Goal: Information Seeking & Learning: Learn about a topic

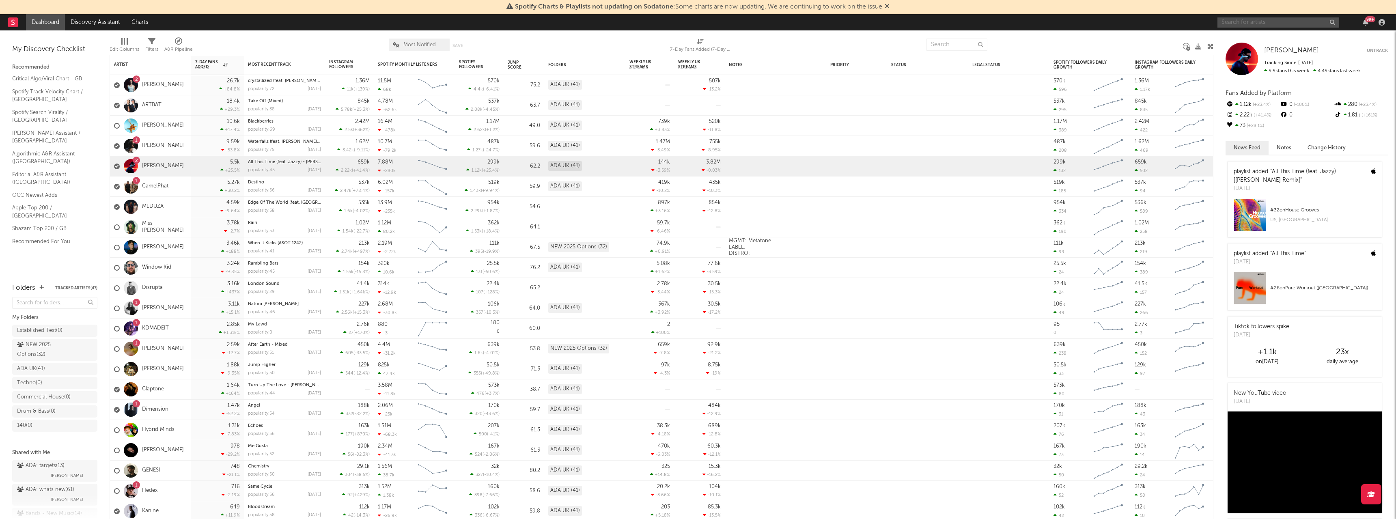
click at [1285, 21] on input "text" at bounding box center [1279, 22] width 122 height 10
type input "Blond:ish"
click at [1278, 32] on link "BLOND:ISH" at bounding box center [1279, 41] width 122 height 26
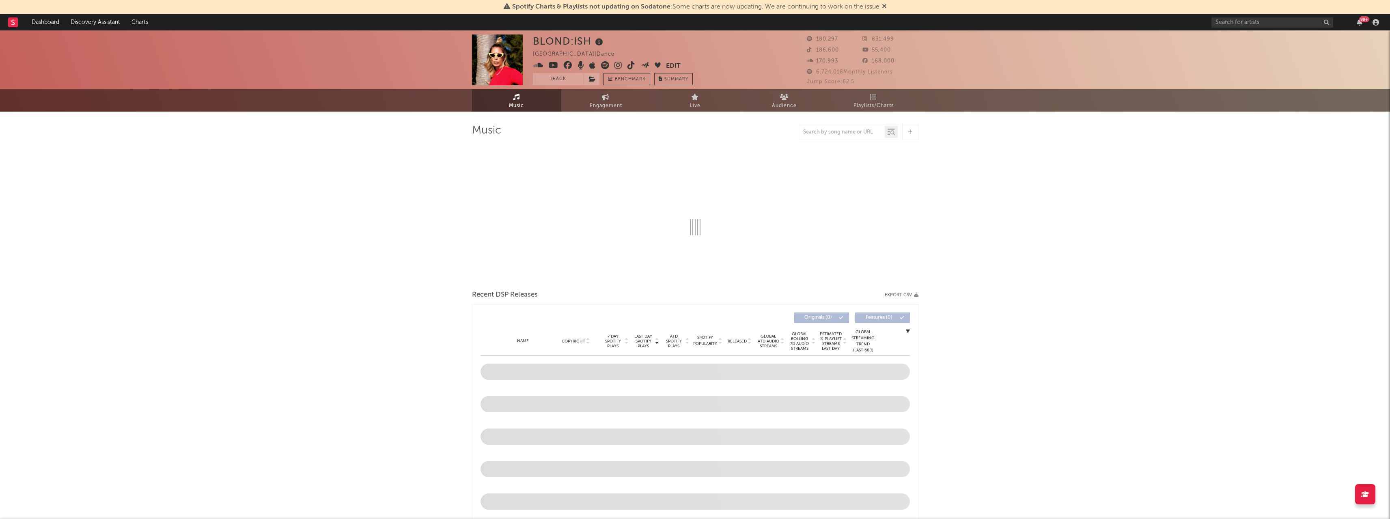
select select "6m"
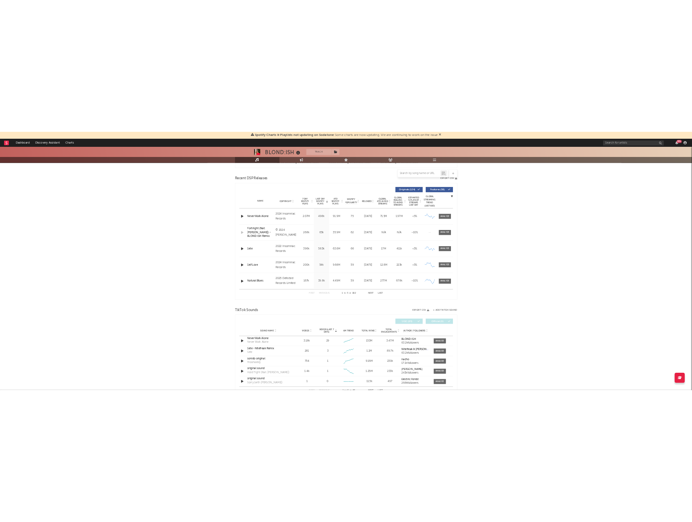
scroll to position [266, 0]
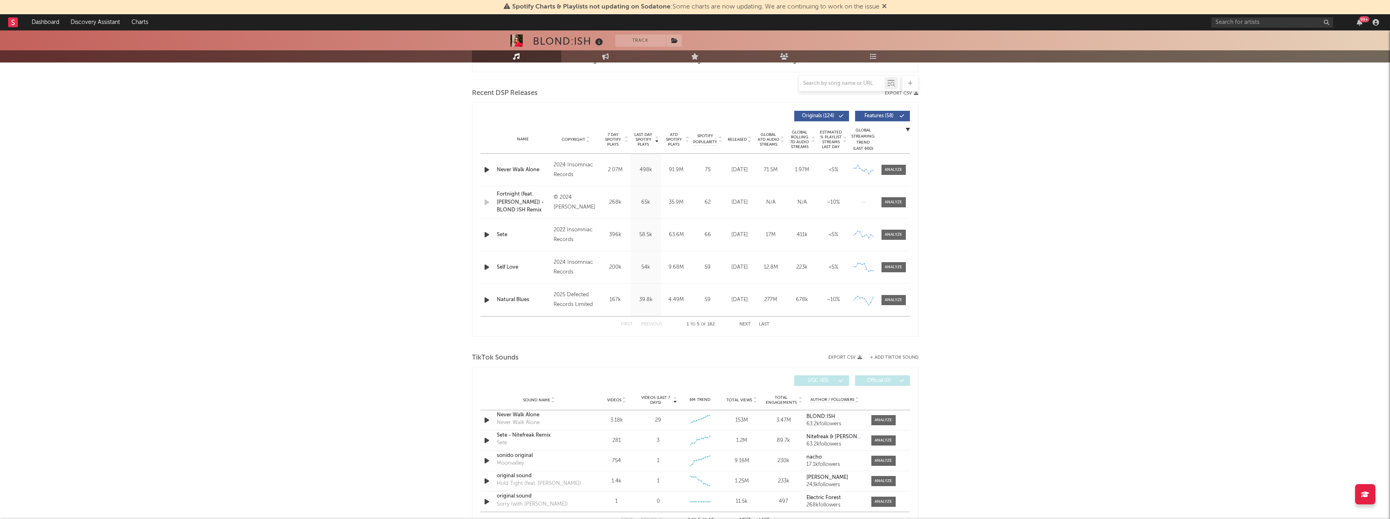
click at [746, 326] on button "Next" at bounding box center [745, 324] width 11 height 4
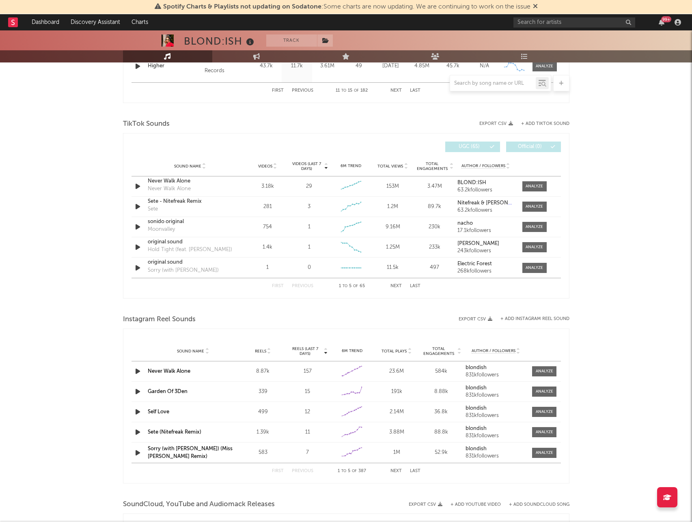
scroll to position [0, 0]
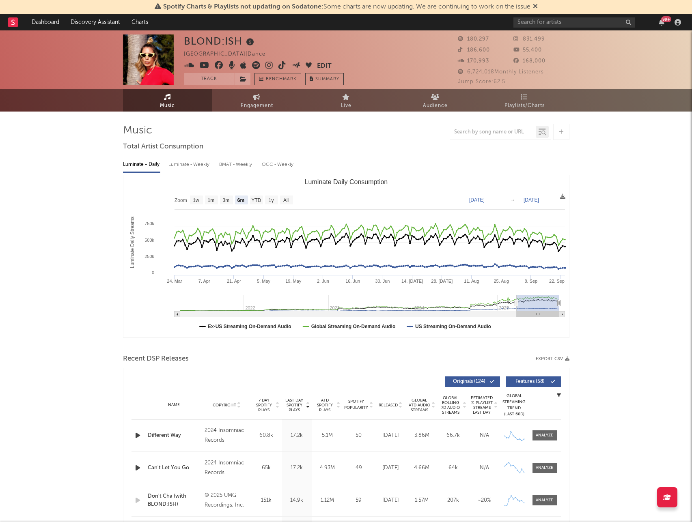
click at [515, 41] on icon at bounding box center [517, 38] width 8 height 5
click at [533, 38] on span "831,499" at bounding box center [529, 39] width 32 height 5
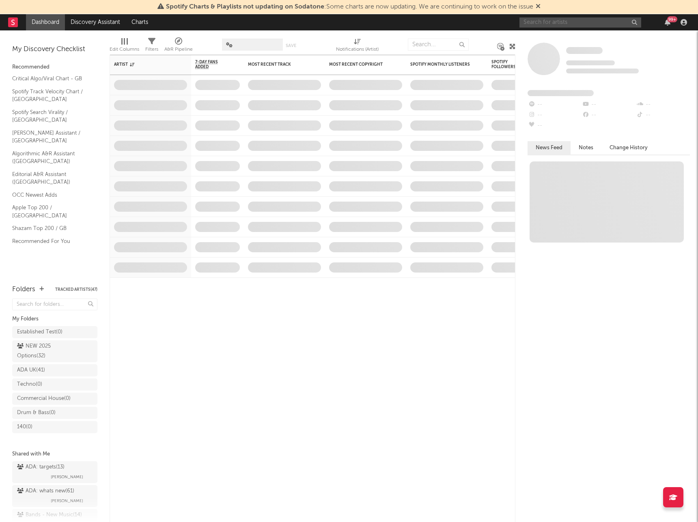
click at [567, 18] on input "text" at bounding box center [581, 22] width 122 height 10
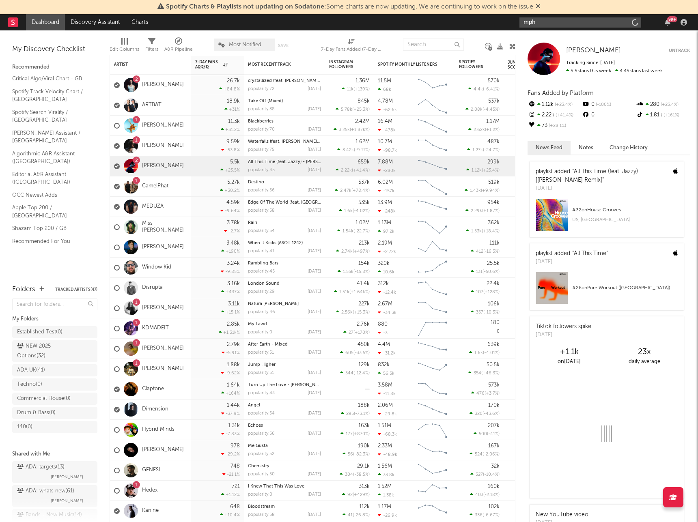
click at [559, 24] on input "mph" at bounding box center [581, 22] width 122 height 10
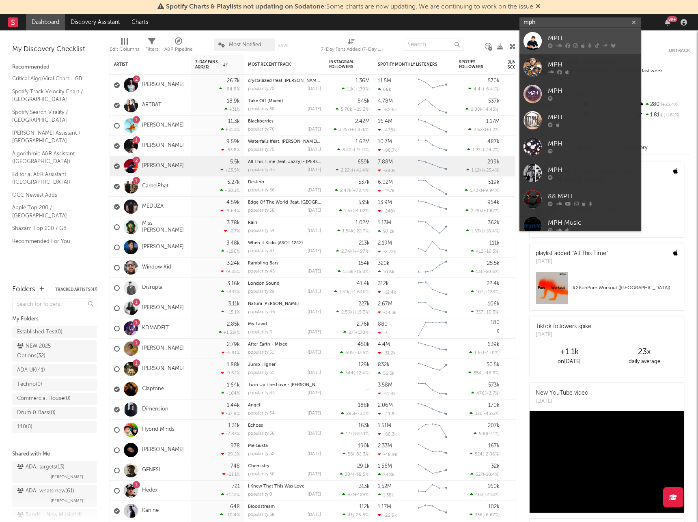
type input "mph"
click at [567, 41] on div "MPH" at bounding box center [592, 39] width 89 height 10
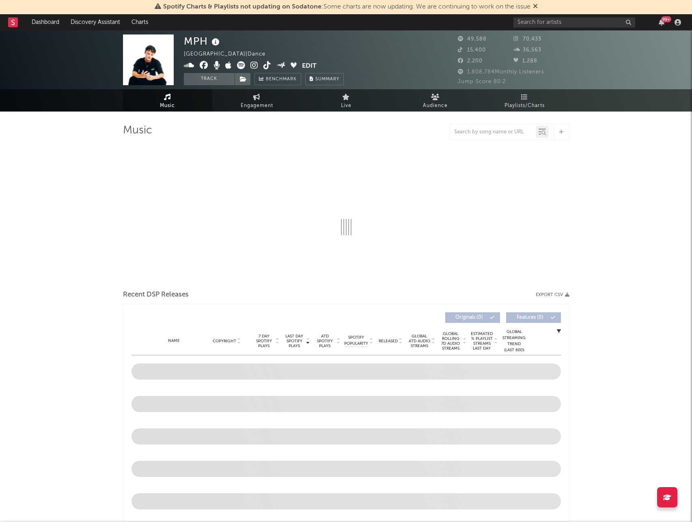
select select "6m"
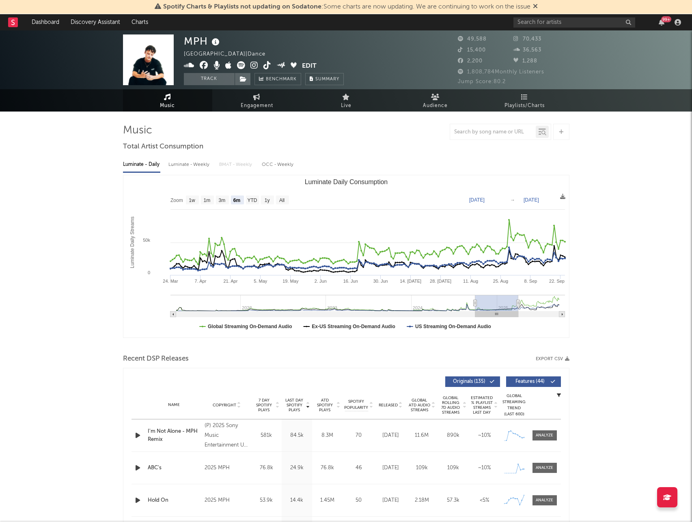
type input "[DATE]"
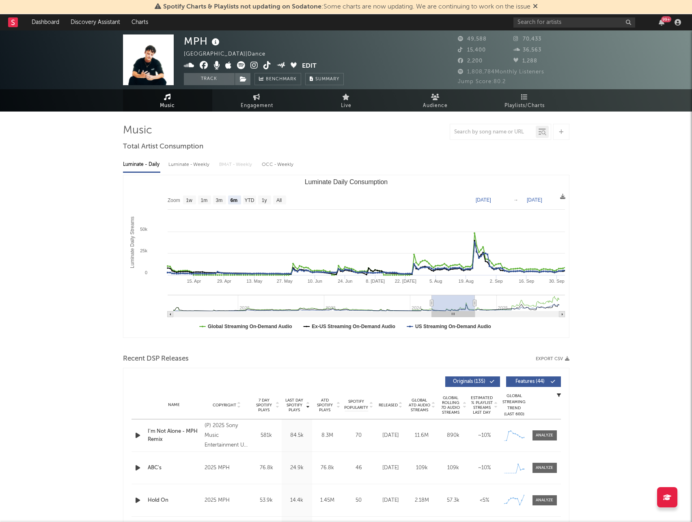
type input "[DATE]"
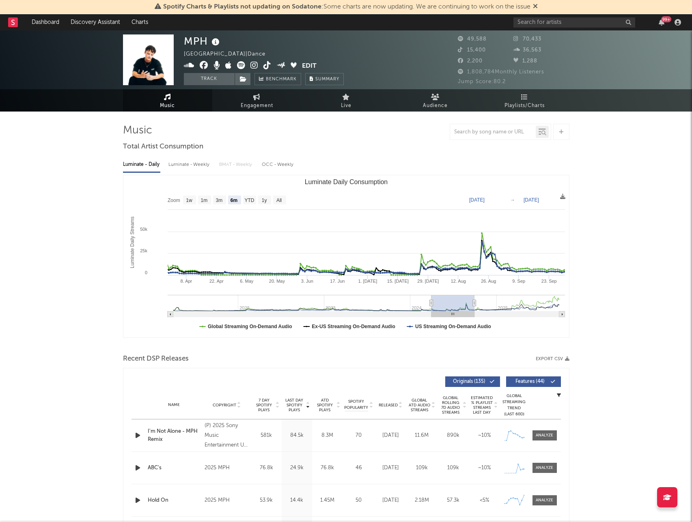
type input "[DATE]"
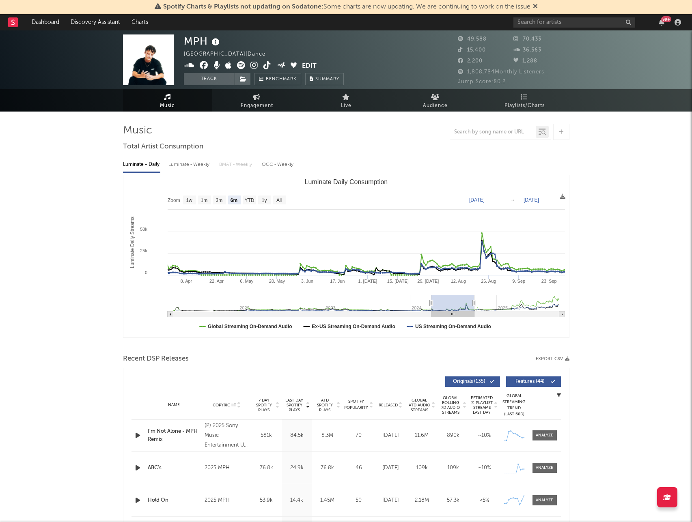
type input "[DATE]"
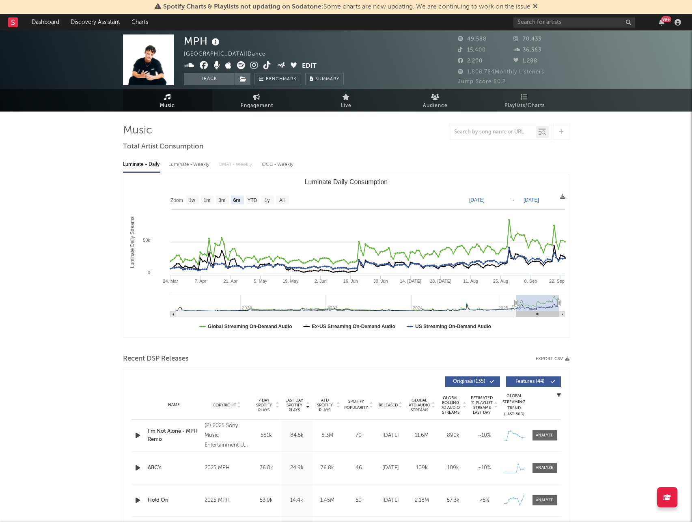
drag, startPoint x: 519, startPoint y: 303, endPoint x: 600, endPoint y: 302, distance: 80.8
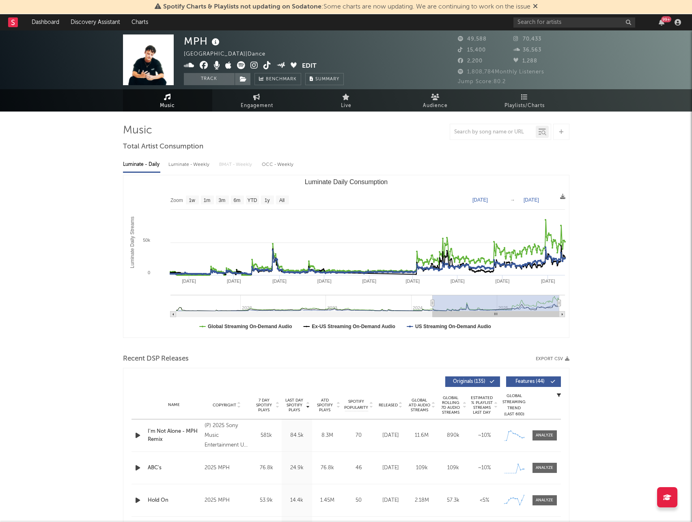
drag, startPoint x: 515, startPoint y: 305, endPoint x: 432, endPoint y: 314, distance: 83.3
click at [432, 314] on g "Luminate Daily Consumption" at bounding box center [367, 306] width 395 height 22
type input "[DATE]"
